Goal: Task Accomplishment & Management: Use online tool/utility

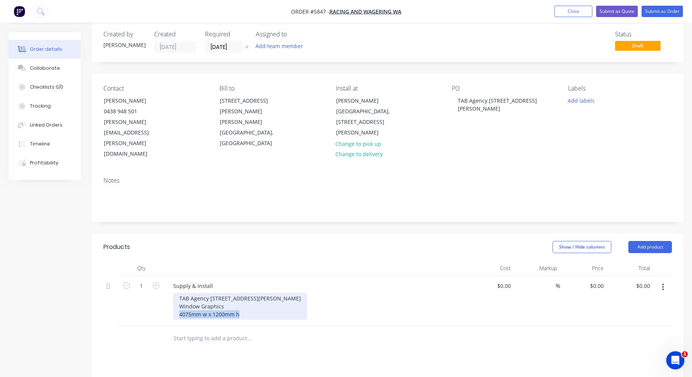
drag, startPoint x: 248, startPoint y: 284, endPoint x: 146, endPoint y: 284, distance: 102.7
click at [146, 284] on div "1 Supply & Install TAB Agency 14 [PERSON_NAME] Park Window Graphics 4075mm w x …" at bounding box center [388, 301] width 569 height 50
copy div "4075mm w x 1200mm h"
click at [248, 293] on div "TAB Agency 14 [PERSON_NAME] Park Window Graphics 4075mm w x 1200mm h" at bounding box center [240, 306] width 134 height 27
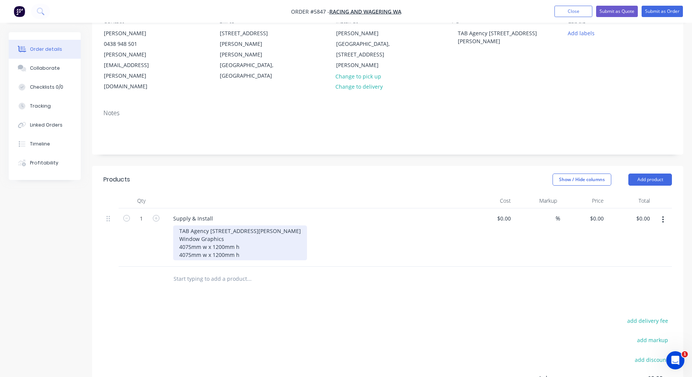
scroll to position [79, 0]
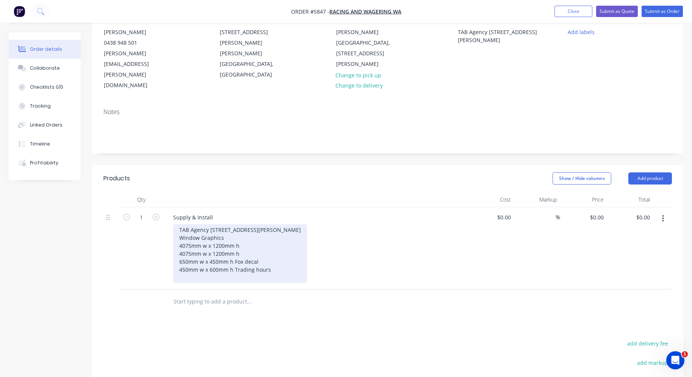
click at [257, 224] on div "TAB Agency 14 [PERSON_NAME] Park Window Graphics 4075mm w x 1200mm h 4075mm w x…" at bounding box center [240, 253] width 134 height 59
click at [258, 224] on div "TAB Agency 14 [PERSON_NAME] Park Window Graphics 4075mm w x 1200mm h 4075mm w x…" at bounding box center [240, 253] width 134 height 59
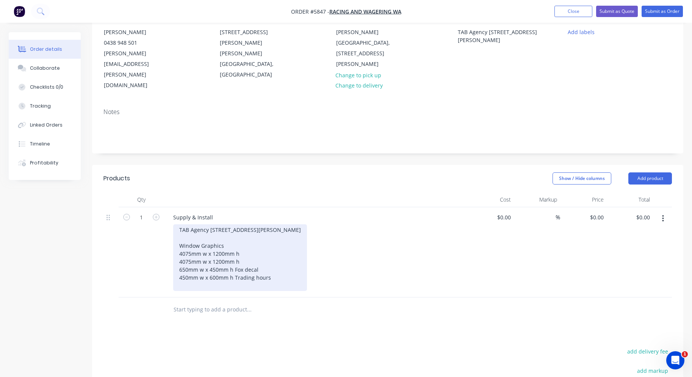
click at [272, 246] on div "TAB Agency [STREET_ADDRESS][PERSON_NAME] Window Graphics 4075mm w x 1200mm h 40…" at bounding box center [240, 257] width 134 height 67
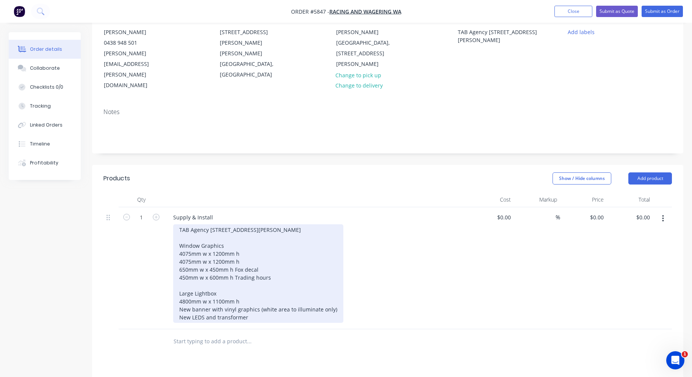
click at [273, 244] on div "TAB Agency [STREET_ADDRESS][PERSON_NAME] Window Graphics 4075mm w x 1200mm h 40…" at bounding box center [258, 273] width 170 height 99
click at [179, 254] on div "TAB Agency [STREET_ADDRESS][PERSON_NAME] Window Graphics 4075mm w x 1200mm h 40…" at bounding box center [258, 273] width 170 height 99
click at [272, 268] on div "TAB Agency [STREET_ADDRESS][PERSON_NAME] Window Graphics 4075mm w x 1200mm h 40…" at bounding box center [258, 273] width 170 height 99
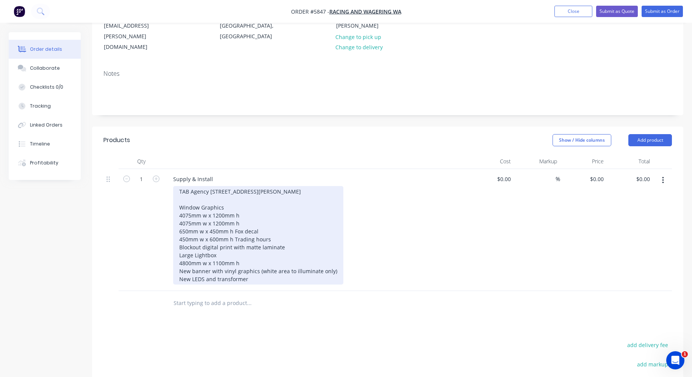
scroll to position [119, 0]
drag, startPoint x: 288, startPoint y: 215, endPoint x: 152, endPoint y: 213, distance: 135.7
click at [152, 213] on div "1 Supply & Install TAB Agency [STREET_ADDRESS][PERSON_NAME] Window Graphics 407…" at bounding box center [388, 229] width 569 height 122
copy div "Blockout digital print with matte laminate"
drag, startPoint x: 256, startPoint y: 247, endPoint x: 224, endPoint y: 246, distance: 32.6
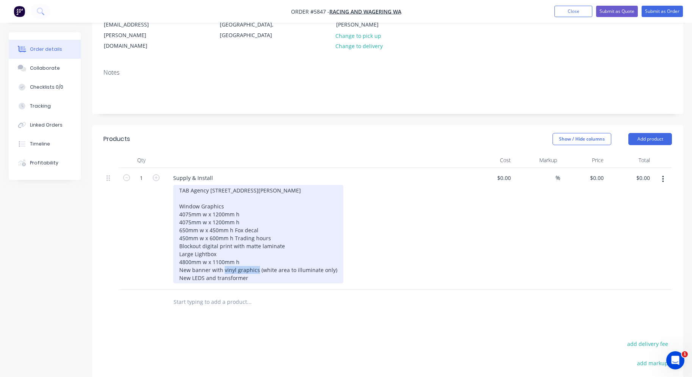
click at [224, 246] on div "TAB Agency [STREET_ADDRESS][PERSON_NAME] Window Graphics 4075mm w x 1200mm h 40…" at bounding box center [258, 234] width 170 height 99
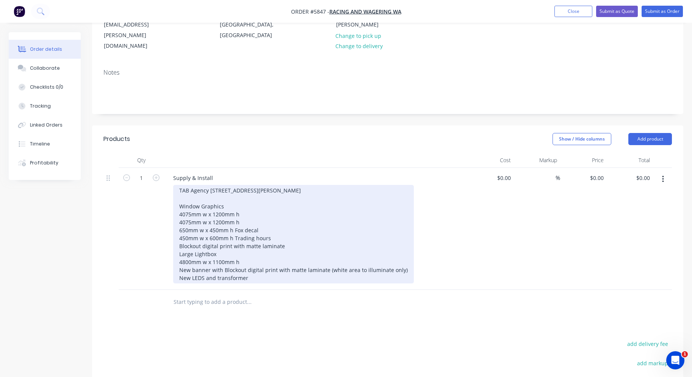
click at [257, 254] on div "TAB Agency [STREET_ADDRESS][PERSON_NAME] Window Graphics 4075mm w x 1200mm h 40…" at bounding box center [293, 234] width 241 height 99
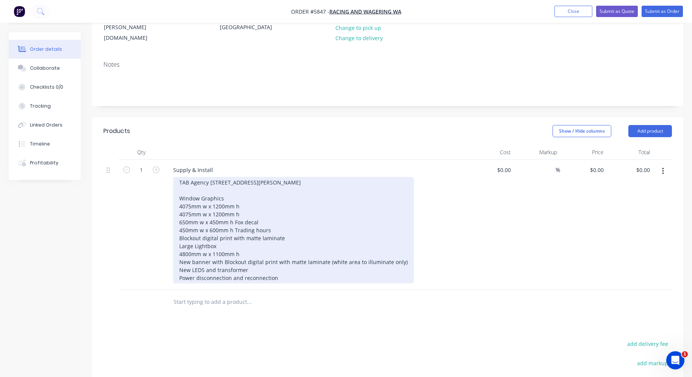
scroll to position [125, 0]
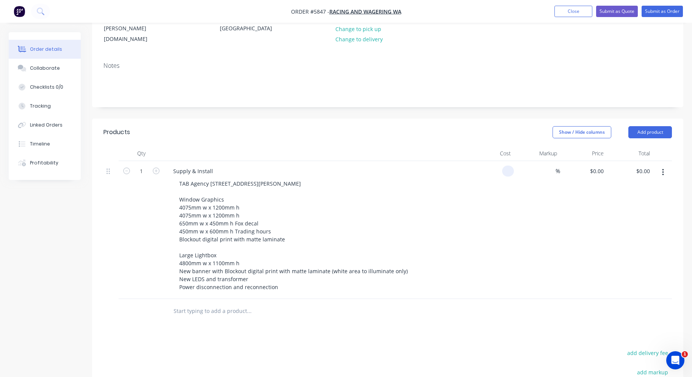
click at [505, 166] on div at bounding box center [508, 171] width 12 height 11
click at [505, 166] on div "0 0" at bounding box center [508, 171] width 12 height 11
type input "$5,500.00"
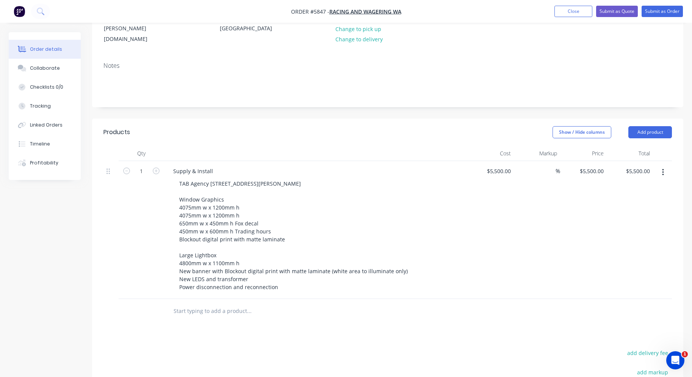
click at [506, 165] on div "$5,500.00 $5,500.00" at bounding box center [490, 230] width 47 height 138
click at [630, 5] on nav "Order #5847 - Racing And Wagering WA Add product Close Submit as Quote Submit a…" at bounding box center [346, 11] width 692 height 23
click at [622, 14] on button "Submit as Quote" at bounding box center [617, 11] width 42 height 11
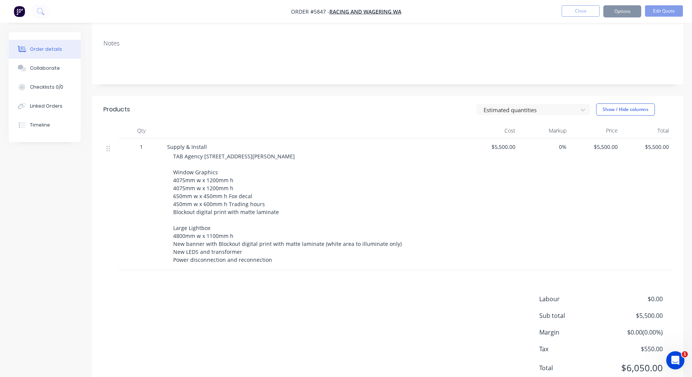
scroll to position [0, 0]
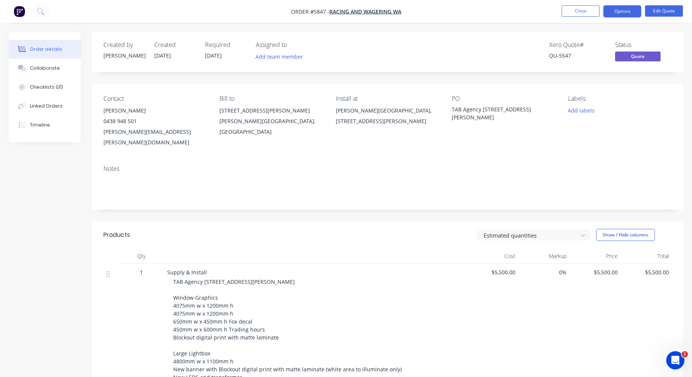
click at [622, 14] on button "Options" at bounding box center [623, 11] width 38 height 12
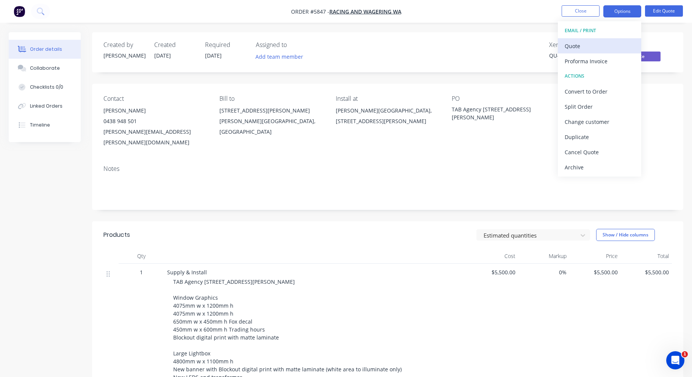
click at [614, 42] on div "Quote" at bounding box center [600, 46] width 70 height 11
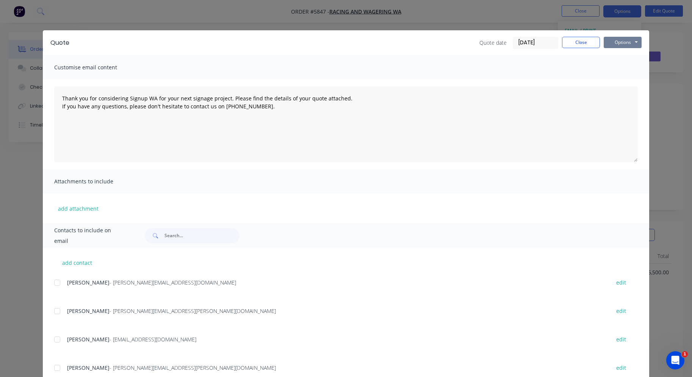
click at [634, 44] on button "Options" at bounding box center [623, 42] width 38 height 11
click at [632, 66] on button "Print" at bounding box center [628, 68] width 49 height 13
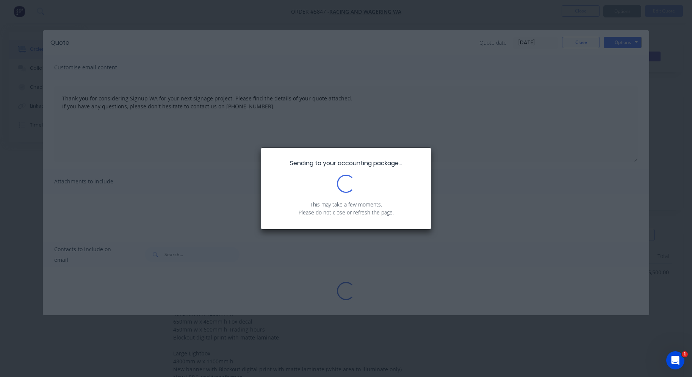
type textarea "Thank you for considering Signup WA for your next signage project. Please find …"
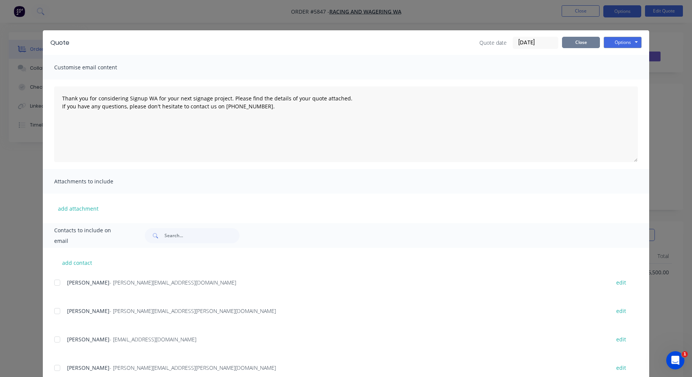
click at [580, 42] on button "Close" at bounding box center [581, 42] width 38 height 11
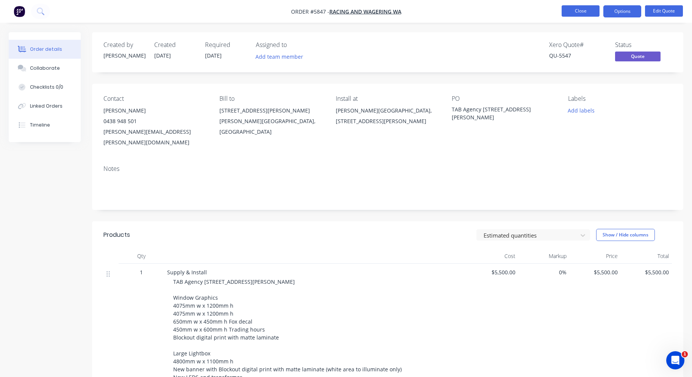
click at [576, 12] on button "Close" at bounding box center [581, 10] width 38 height 11
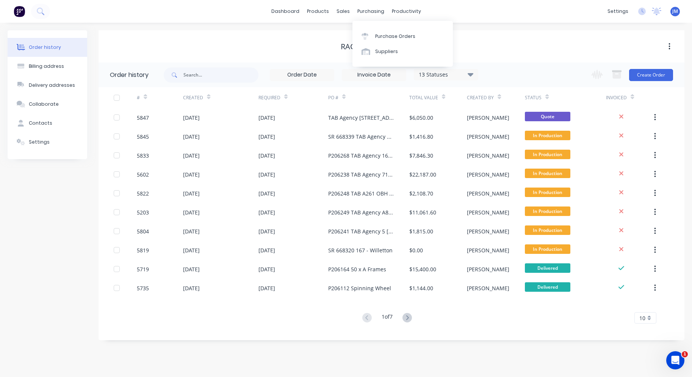
click at [376, 36] on div "Purchase Orders" at bounding box center [395, 36] width 40 height 7
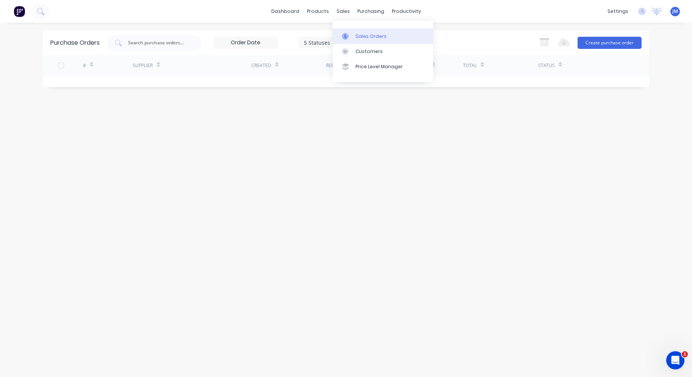
click at [354, 33] on link "Sales Orders" at bounding box center [383, 35] width 100 height 15
